Goal: Entertainment & Leisure: Consume media (video, audio)

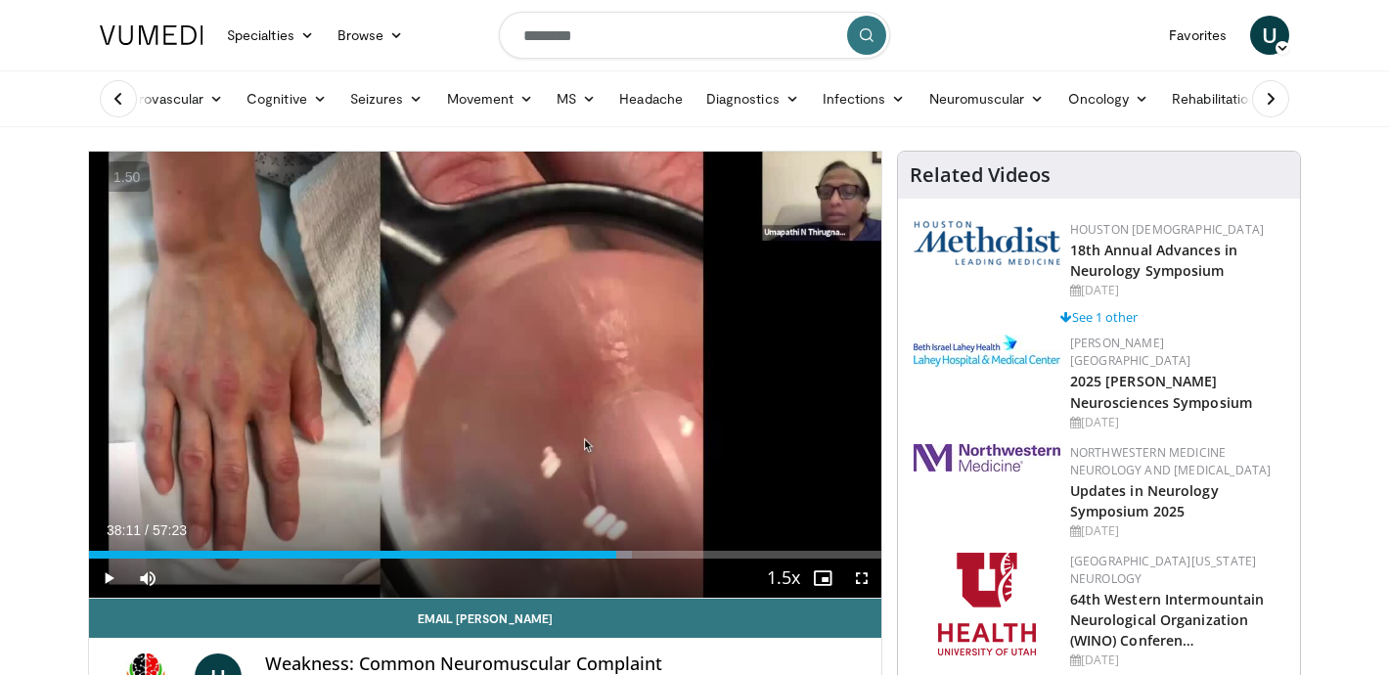
click at [516, 271] on div "70 seconds Tap to unmute" at bounding box center [485, 375] width 792 height 446
click at [871, 581] on span "Video Player" at bounding box center [861, 578] width 39 height 39
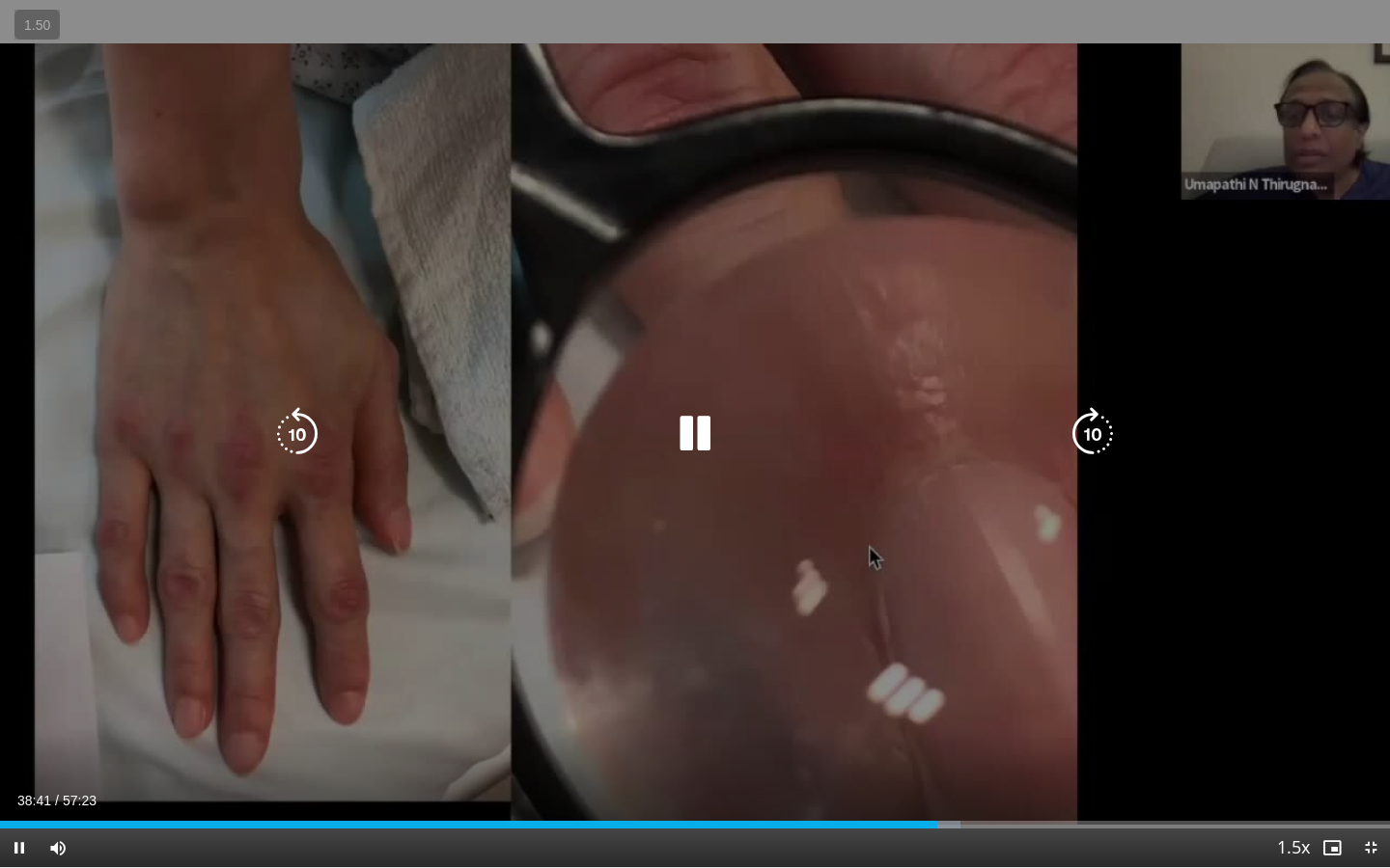
click at [726, 481] on div "70 seconds Tap to unmute" at bounding box center [695, 433] width 1390 height 867
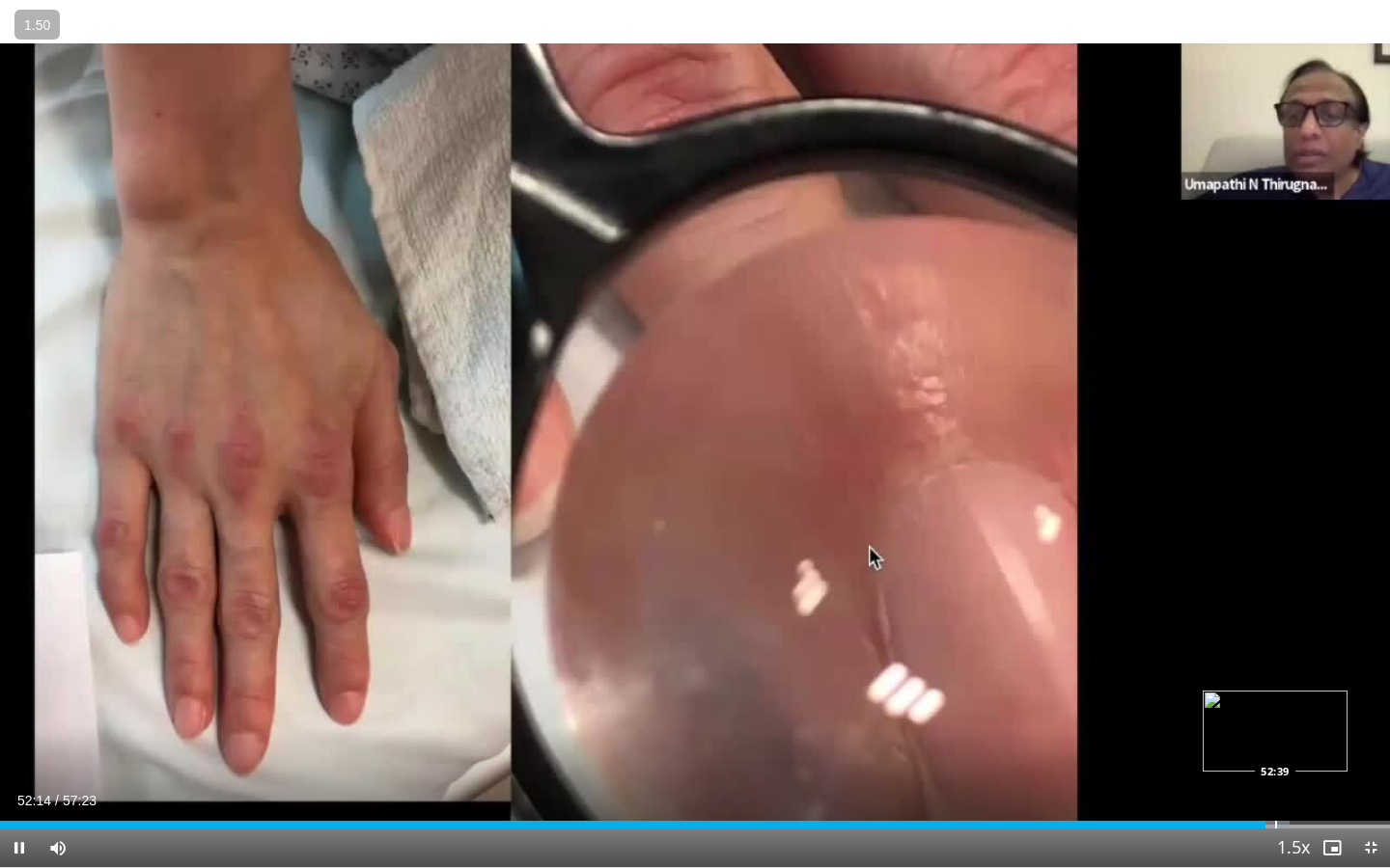
click at [1275, 665] on div "Progress Bar" at bounding box center [1276, 825] width 2 height 8
click at [1294, 665] on div "Loaded : 93.79% 52:46 53:29" at bounding box center [695, 820] width 1390 height 19
click at [1313, 665] on div "Loaded : 95.63% 53:53 54:17" at bounding box center [695, 820] width 1390 height 19
click at [1330, 665] on div "Progress Bar" at bounding box center [1331, 825] width 2 height 8
click at [1345, 665] on span "Video Player" at bounding box center [1331, 847] width 38 height 38
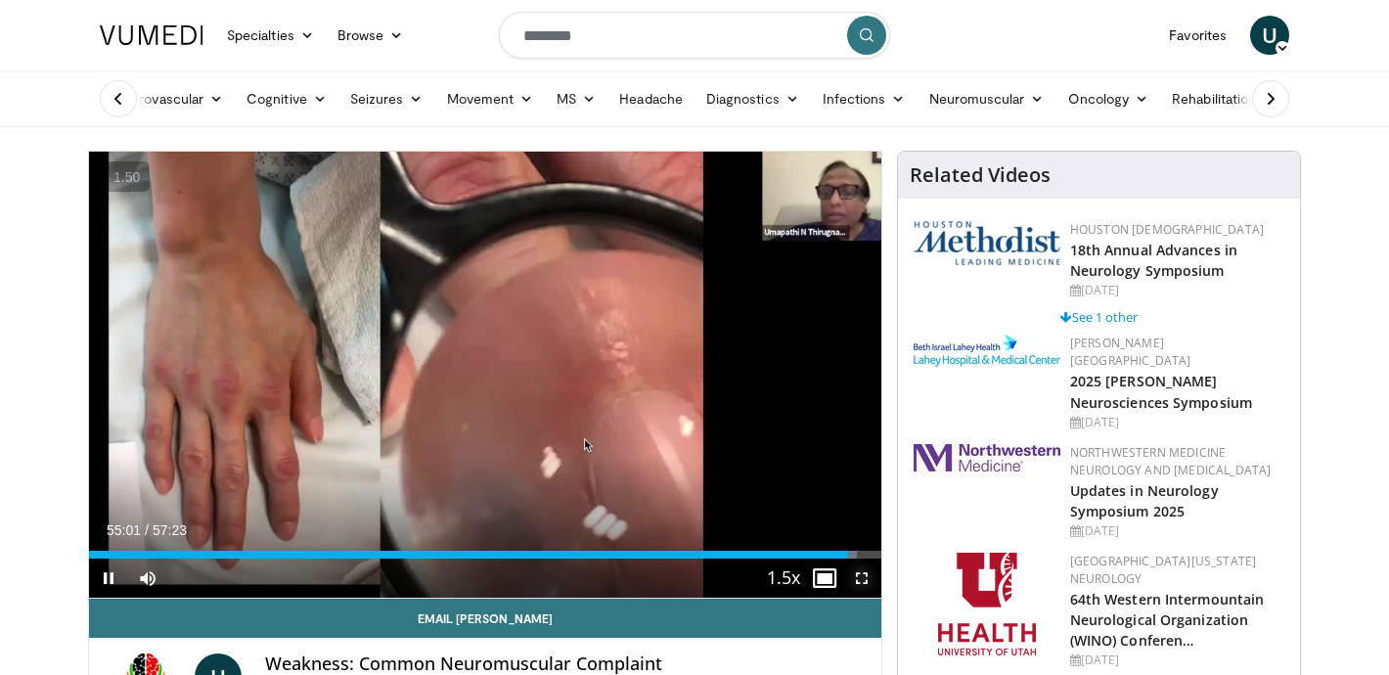
click at [864, 586] on span "Video Player" at bounding box center [861, 578] width 39 height 39
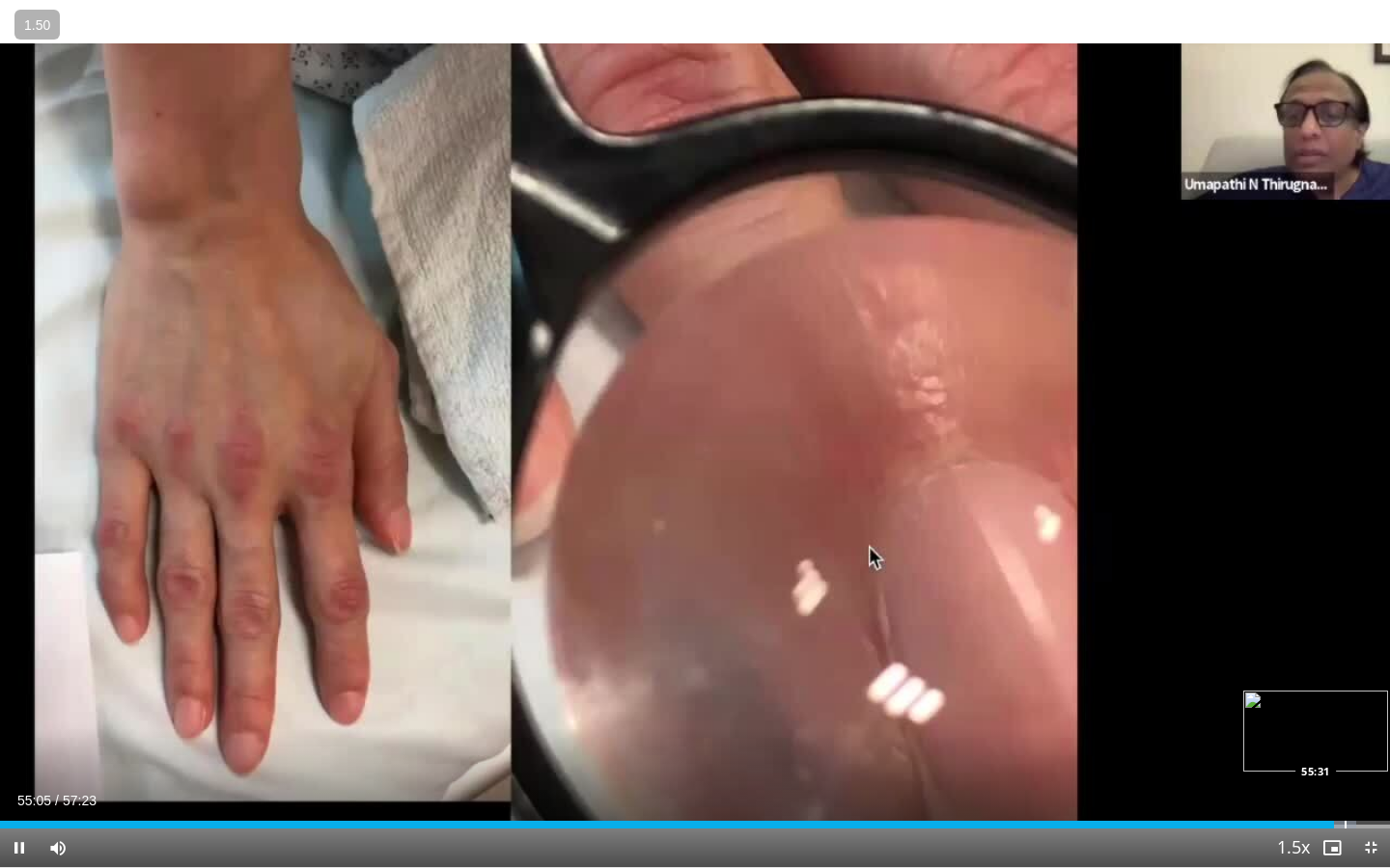
click at [1344, 665] on div "Loaded : 97.57% 55:05 55:31" at bounding box center [695, 820] width 1390 height 19
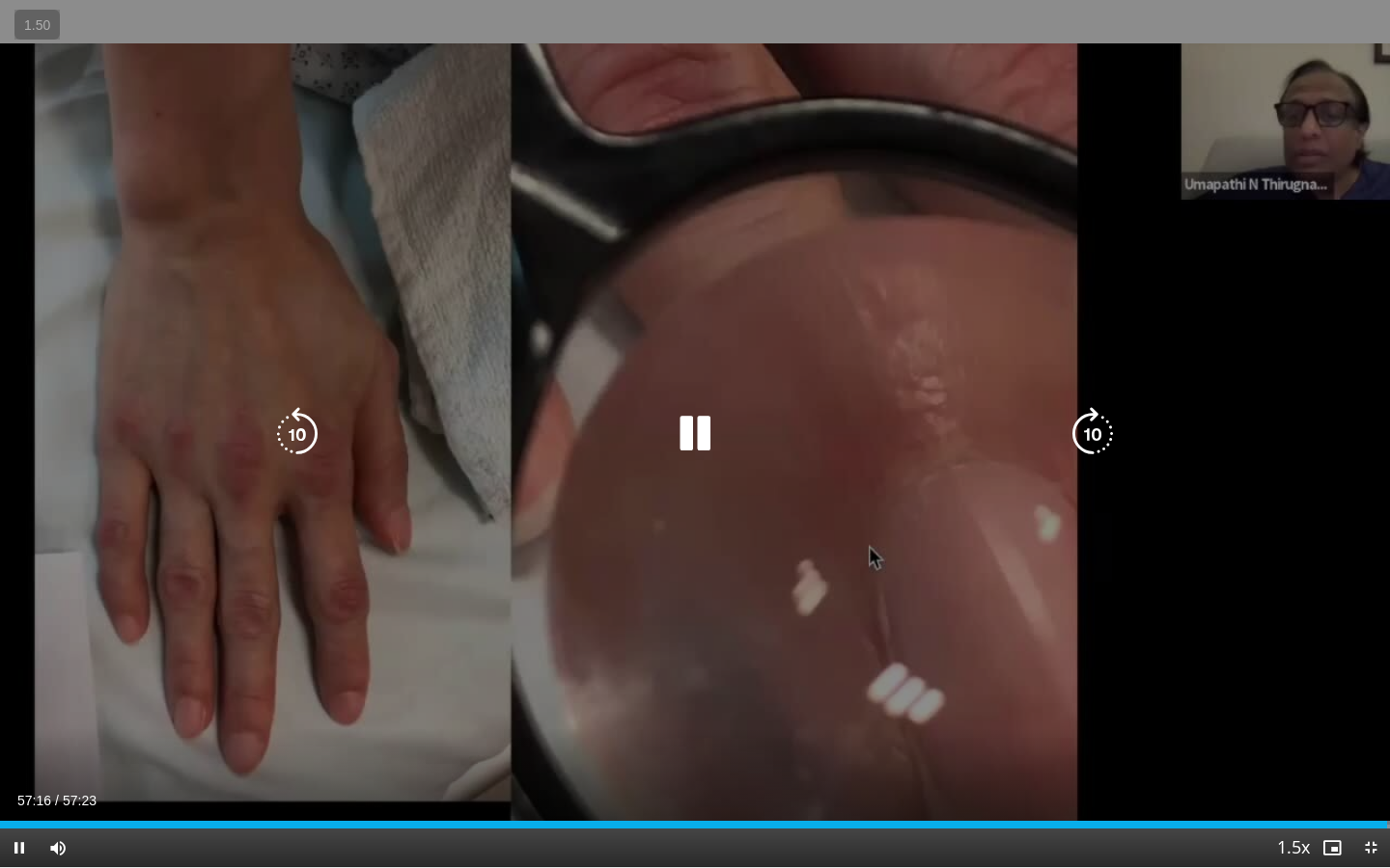
click at [687, 465] on div "10 seconds Tap to unmute" at bounding box center [695, 433] width 1390 height 867
